Goal: Find specific page/section: Find specific page/section

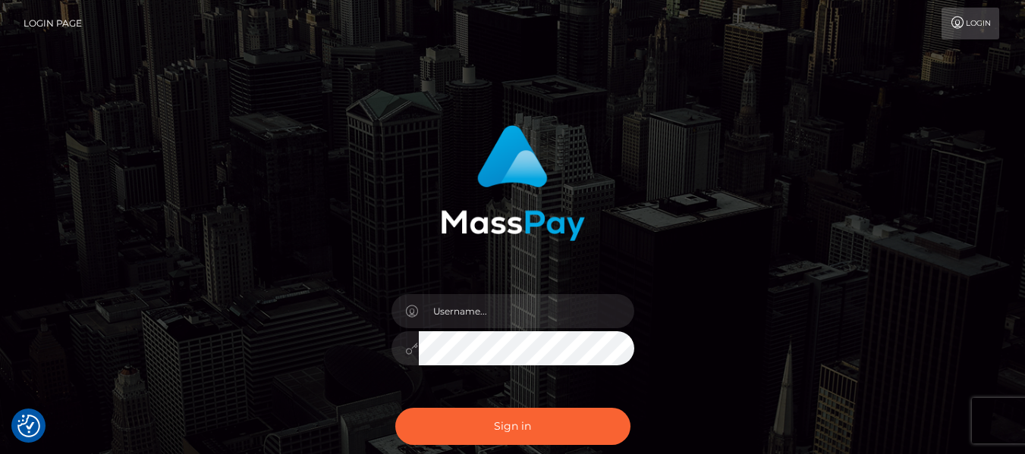
scroll to position [33, 0]
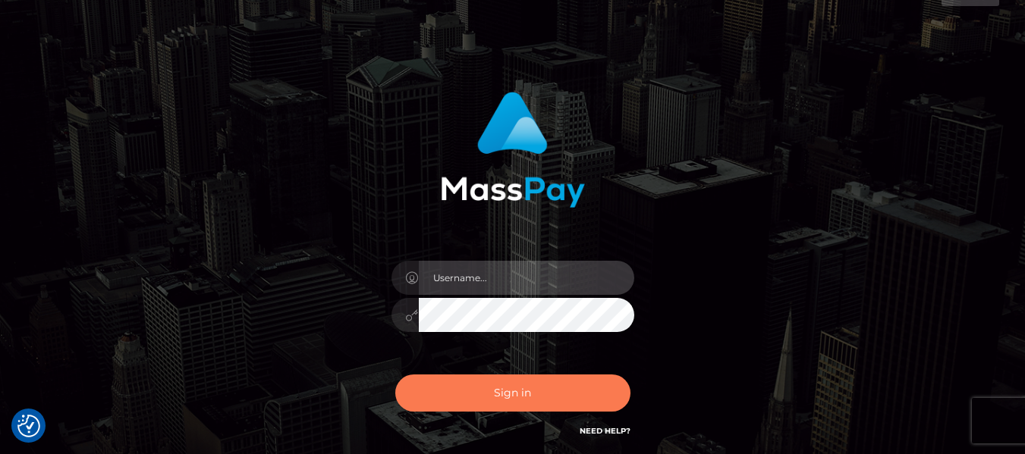
type input "dragon.rush"
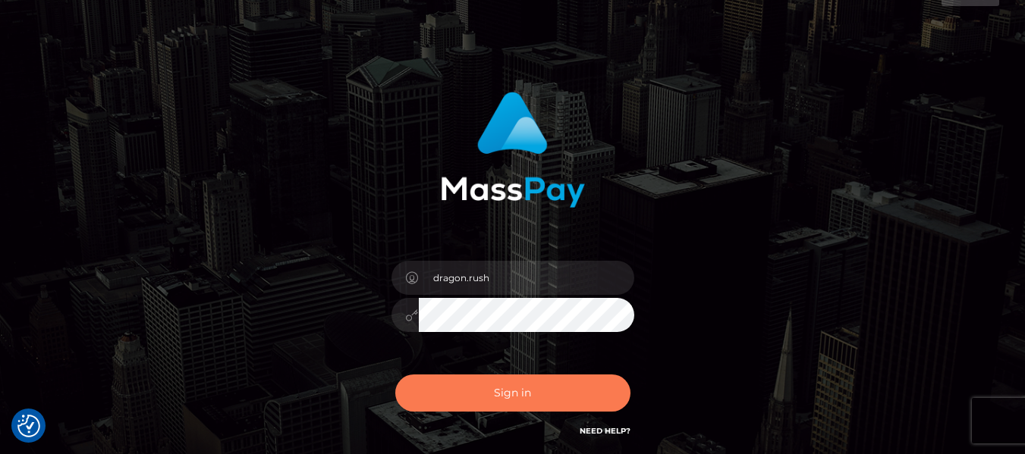
drag, startPoint x: 533, startPoint y: 266, endPoint x: 675, endPoint y: 169, distance: 171.9
click at [533, 375] on button "Sign in" at bounding box center [512, 393] width 235 height 37
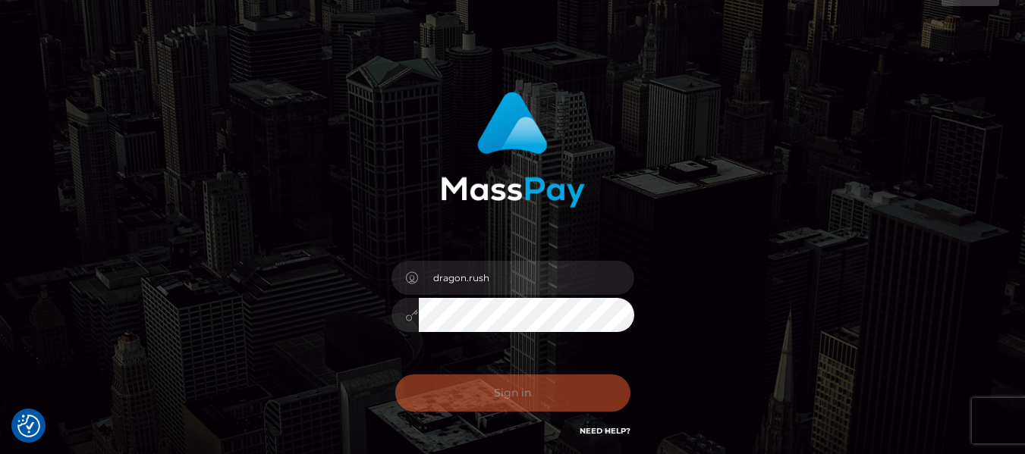
scroll to position [159, 0]
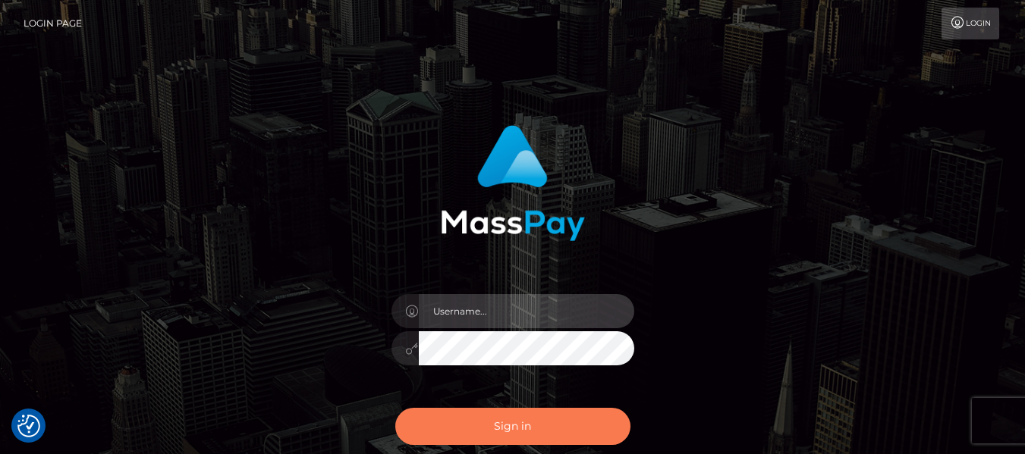
type input "dragon.rush"
click at [498, 412] on button "Sign in" at bounding box center [512, 426] width 235 height 37
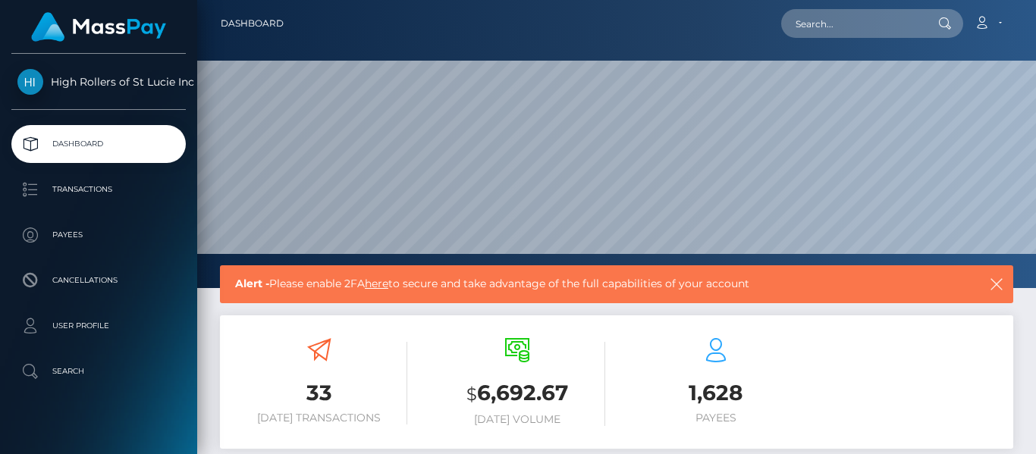
scroll to position [269, 249]
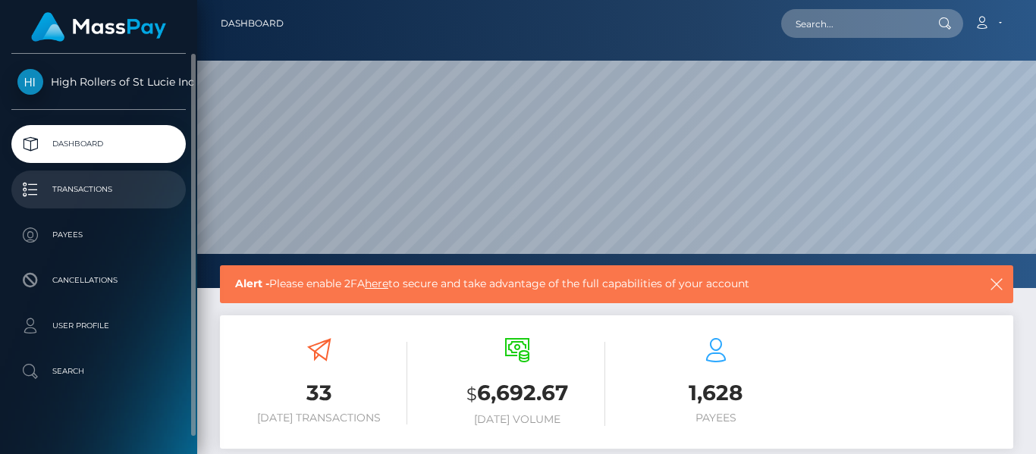
click at [138, 191] on p "Transactions" at bounding box center [98, 189] width 162 height 23
